Goal: Task Accomplishment & Management: Manage account settings

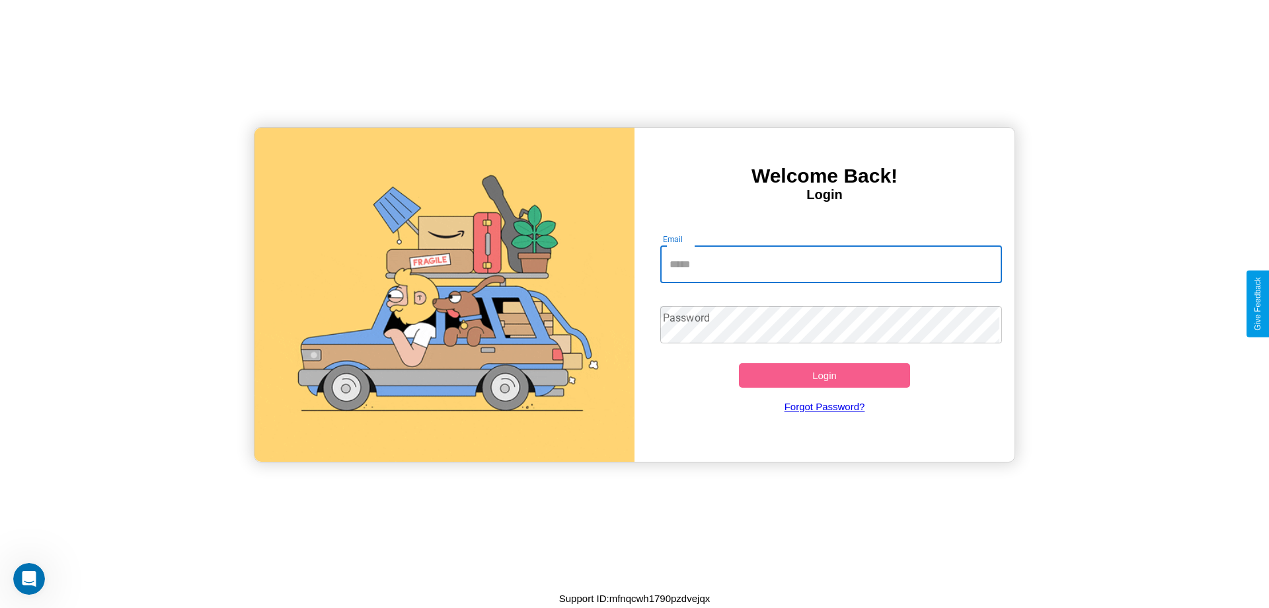
click at [831, 264] on input "Email" at bounding box center [831, 264] width 342 height 37
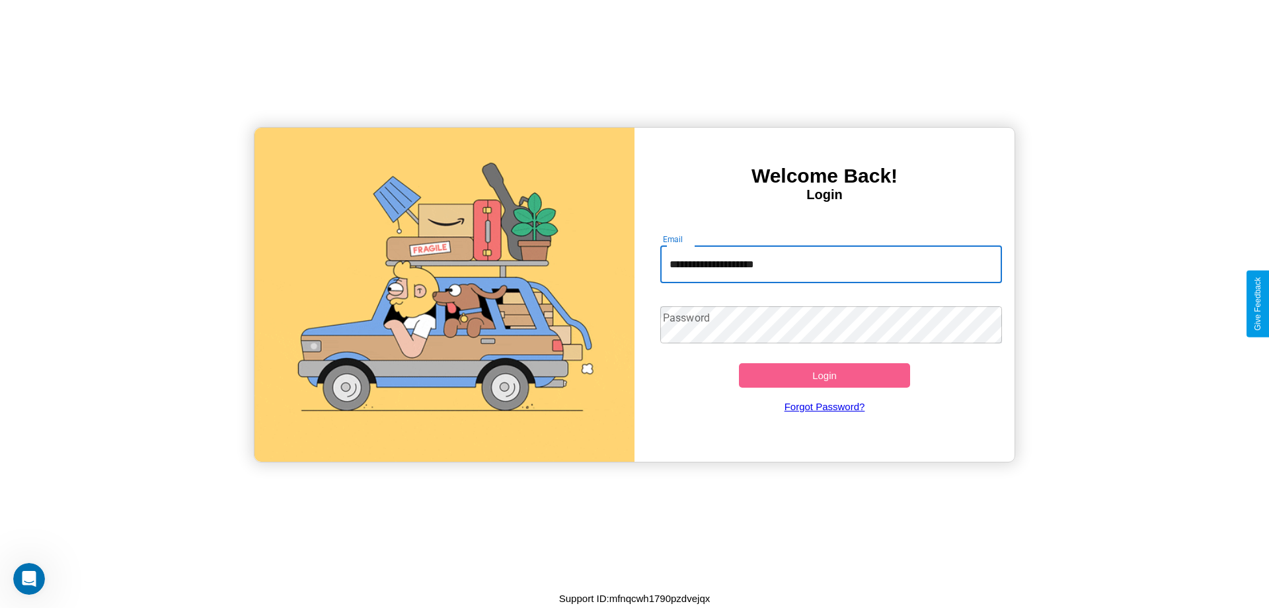
type input "**********"
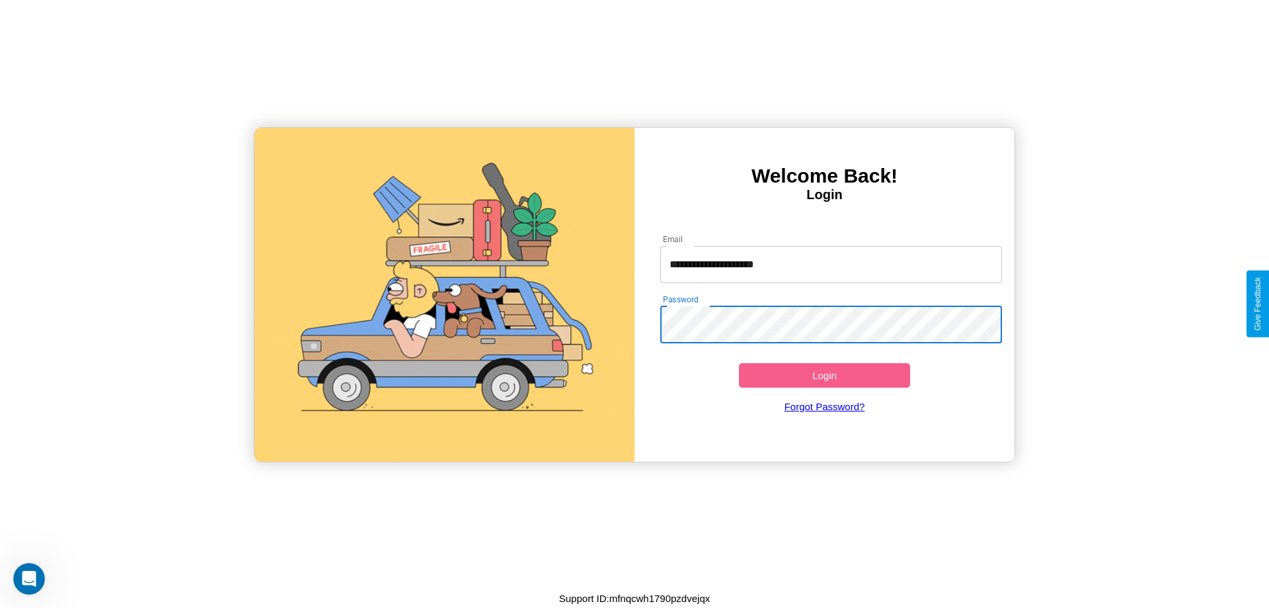
click at [824, 375] on button "Login" at bounding box center [824, 375] width 171 height 24
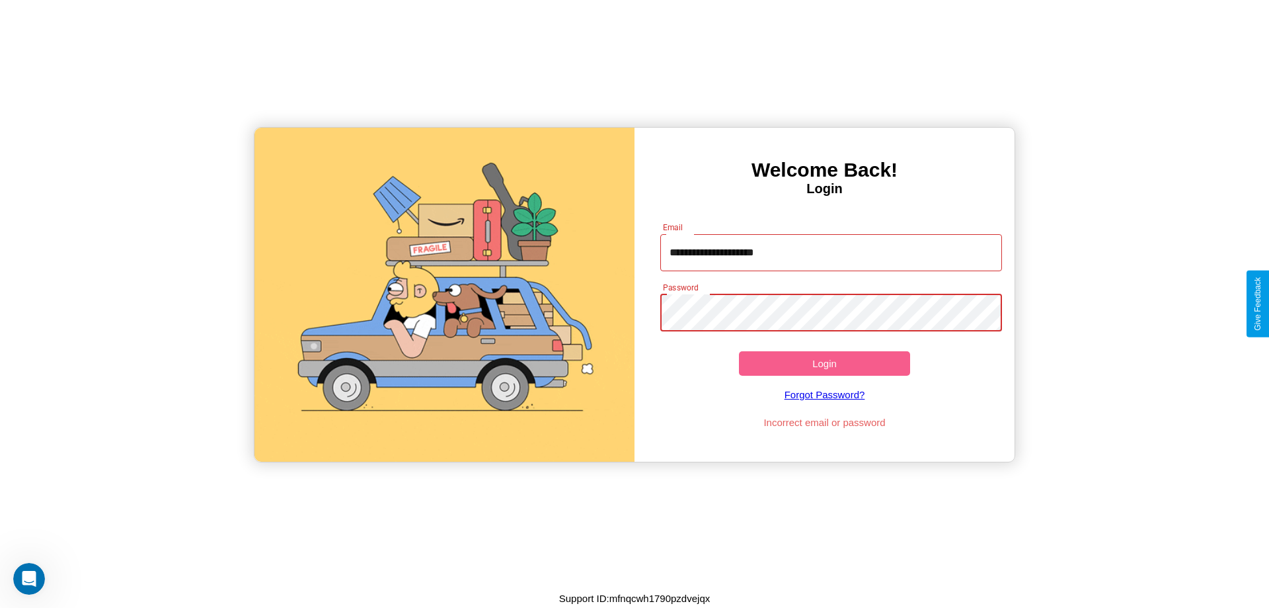
click at [824, 363] on button "Login" at bounding box center [824, 363] width 171 height 24
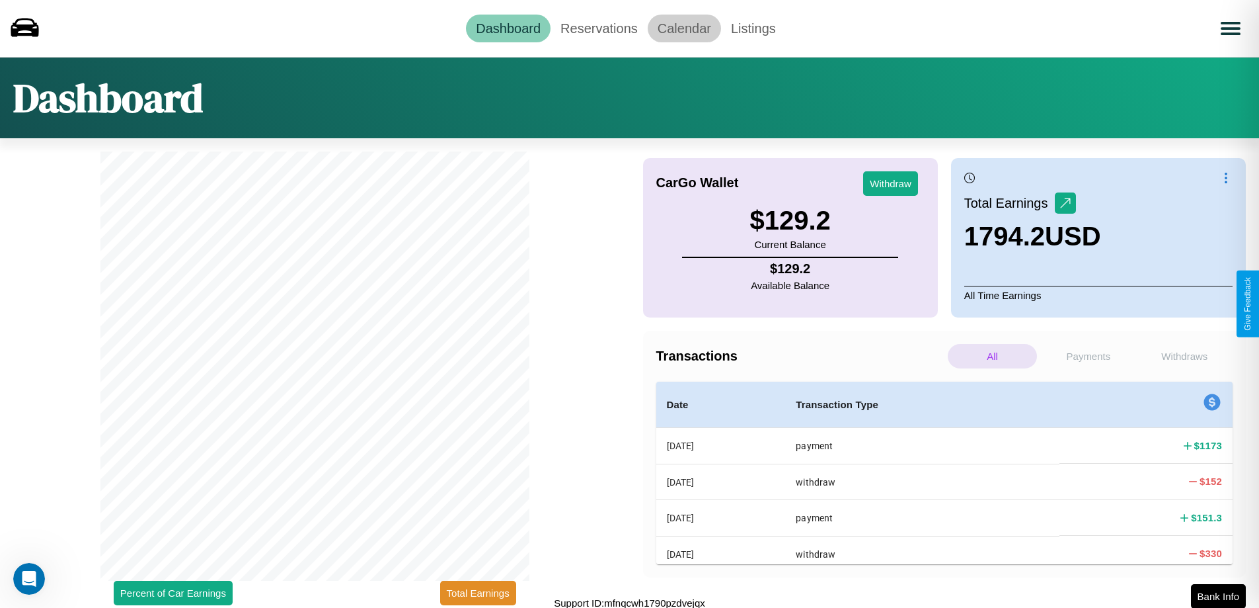
click at [684, 28] on link "Calendar" at bounding box center [684, 29] width 73 height 28
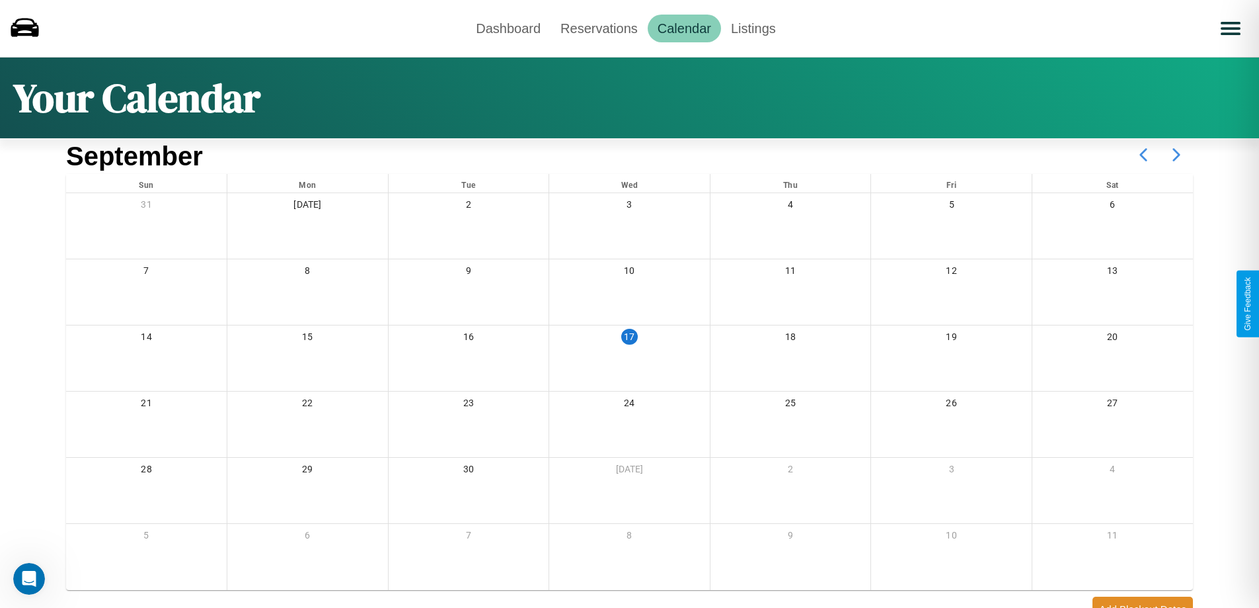
click at [1177, 155] on icon at bounding box center [1176, 154] width 33 height 33
click at [508, 28] on link "Dashboard" at bounding box center [508, 29] width 85 height 28
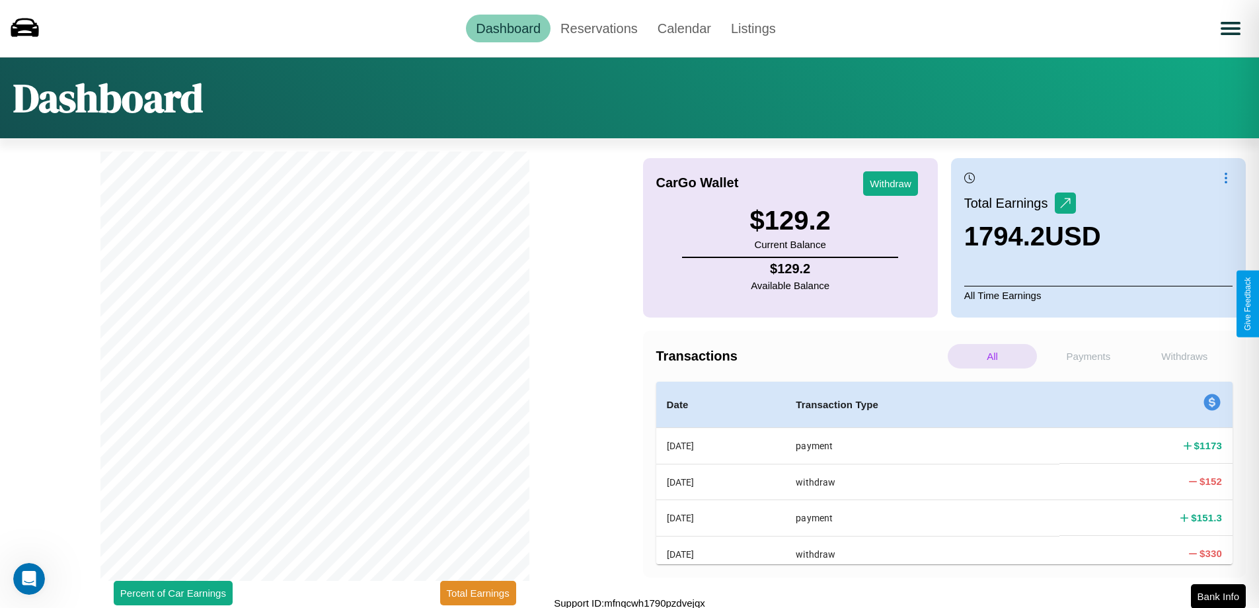
scroll to position [4, 0]
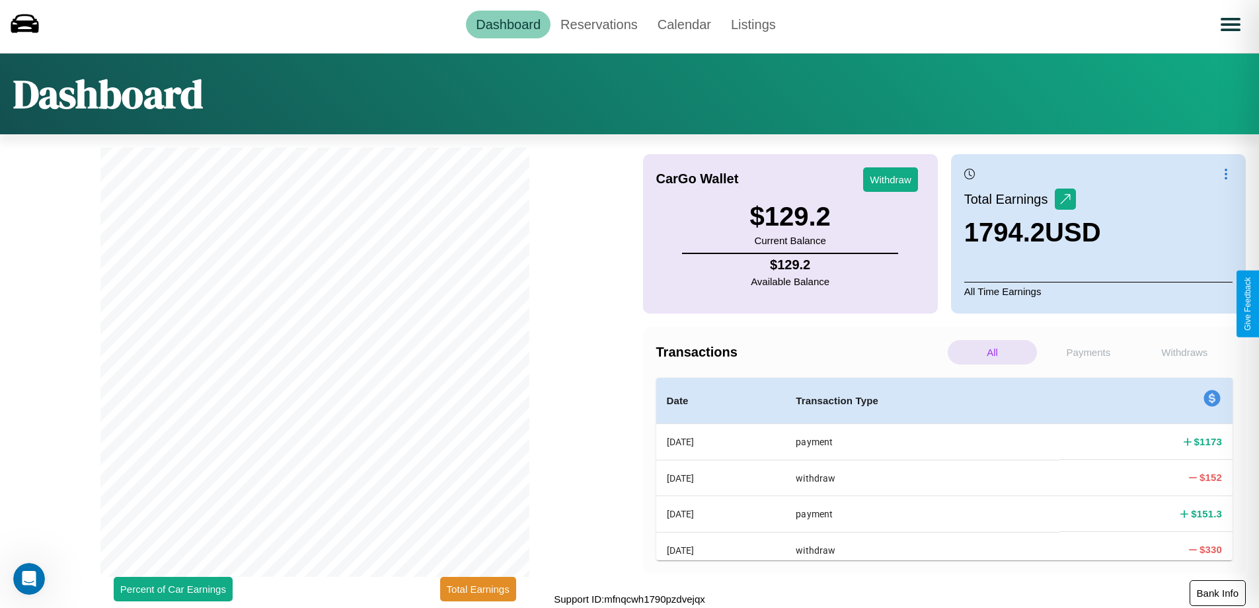
click at [1218, 592] on button "Bank Info" at bounding box center [1218, 593] width 56 height 26
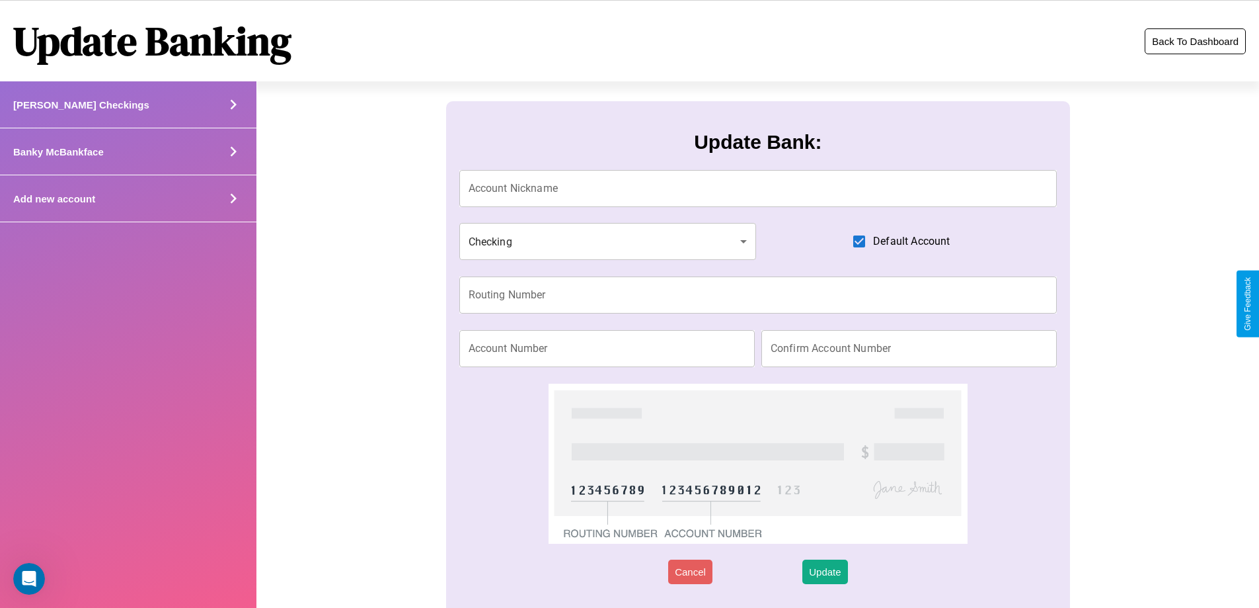
click at [1195, 41] on button "Back To Dashboard" at bounding box center [1195, 41] width 101 height 26
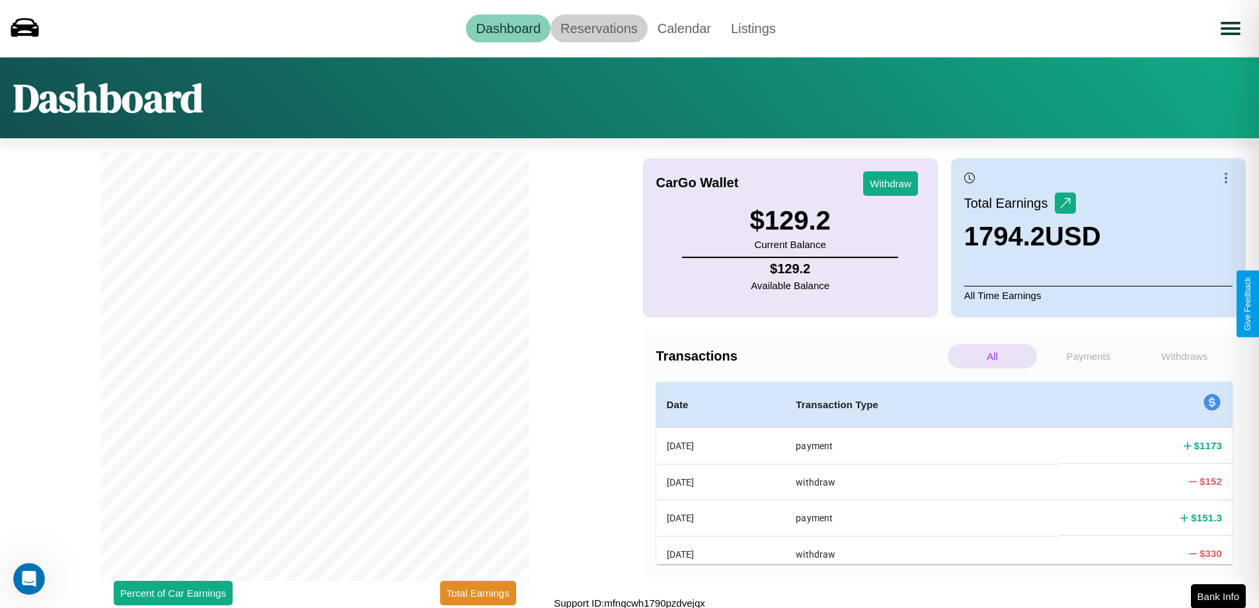
click at [599, 28] on link "Reservations" at bounding box center [599, 29] width 97 height 28
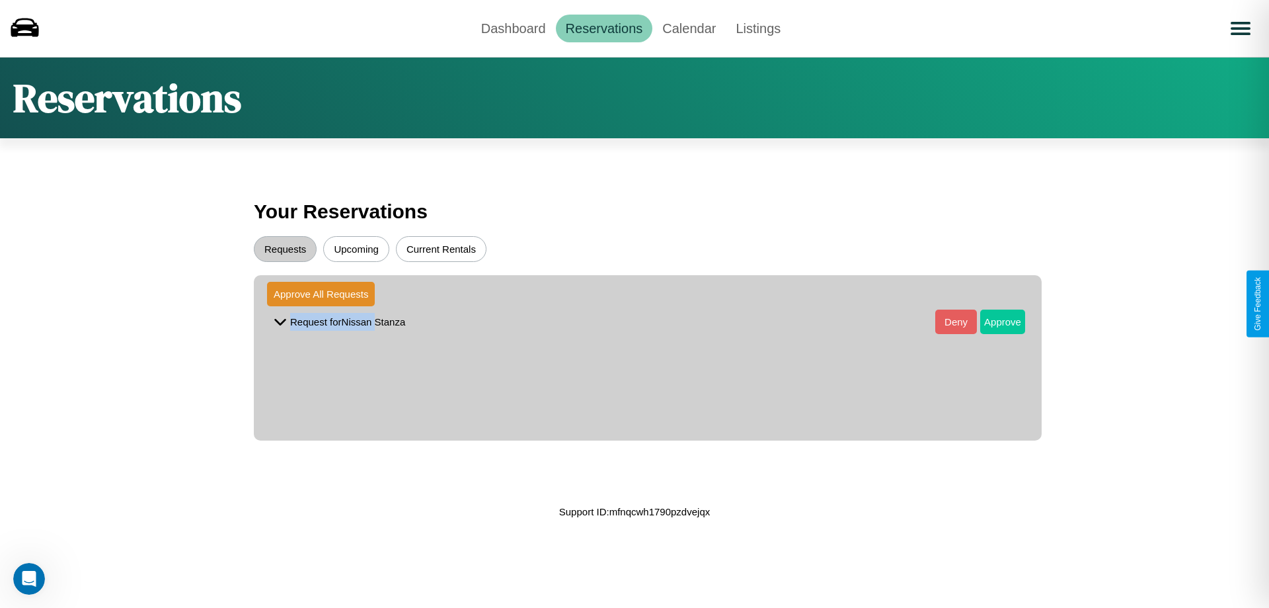
click at [993, 321] on button "Approve" at bounding box center [1002, 321] width 45 height 24
